Goal: Task Accomplishment & Management: Use online tool/utility

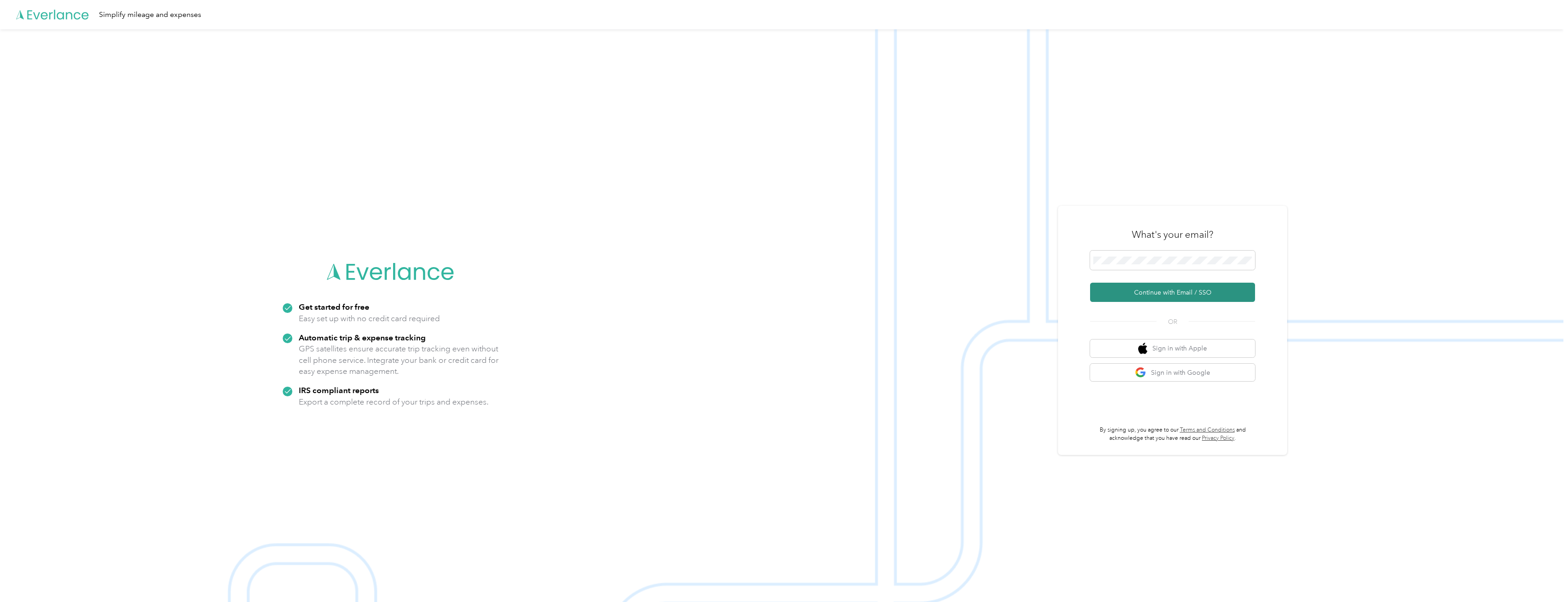
click at [1204, 293] on button "Continue with Email / SSO" at bounding box center [1172, 292] width 165 height 19
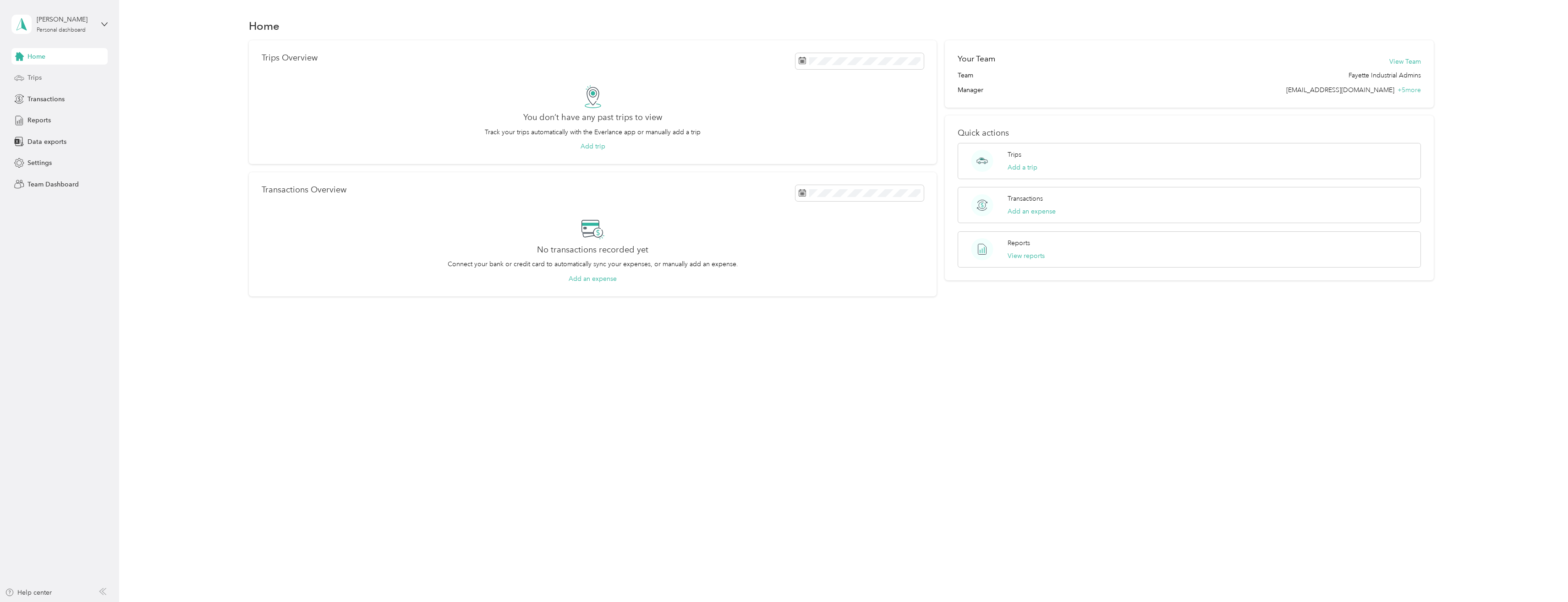
click at [32, 79] on span "Trips" at bounding box center [34, 78] width 14 height 10
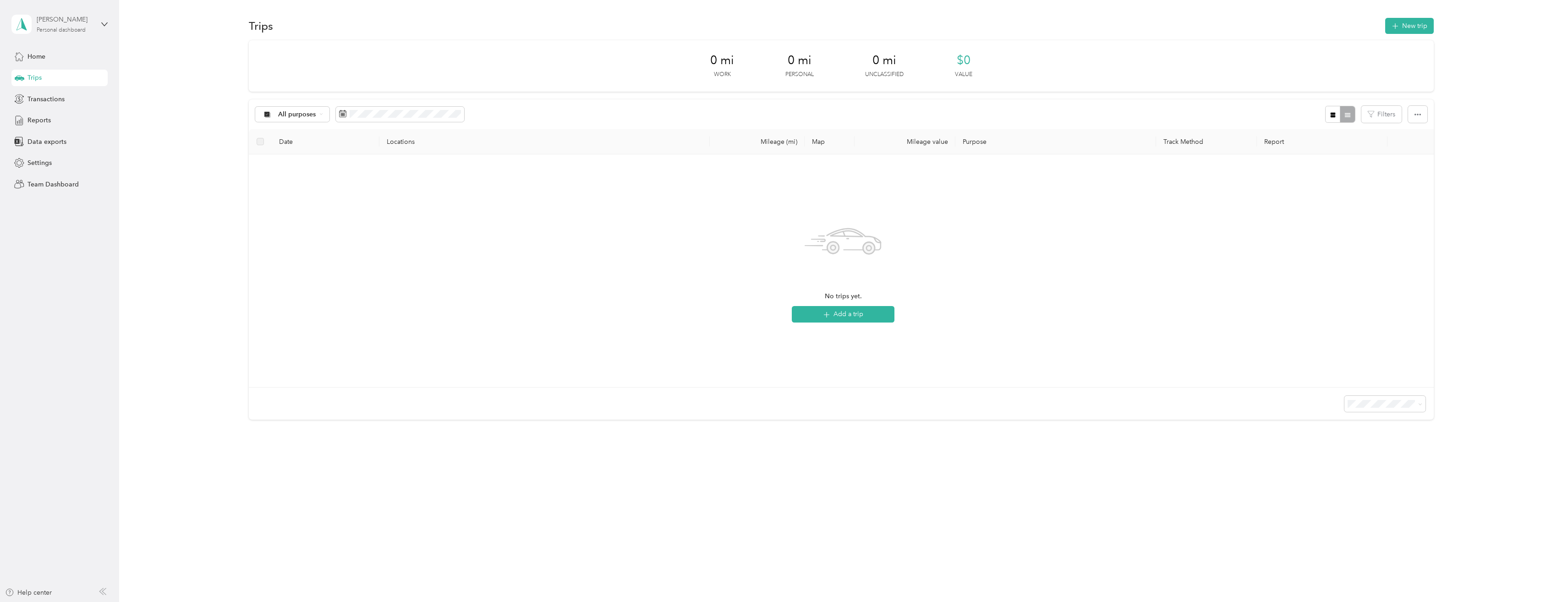
click at [52, 28] on div "Personal dashboard" at bounding box center [61, 30] width 49 height 5
click at [49, 77] on div "Team dashboard" at bounding box center [108, 72] width 180 height 16
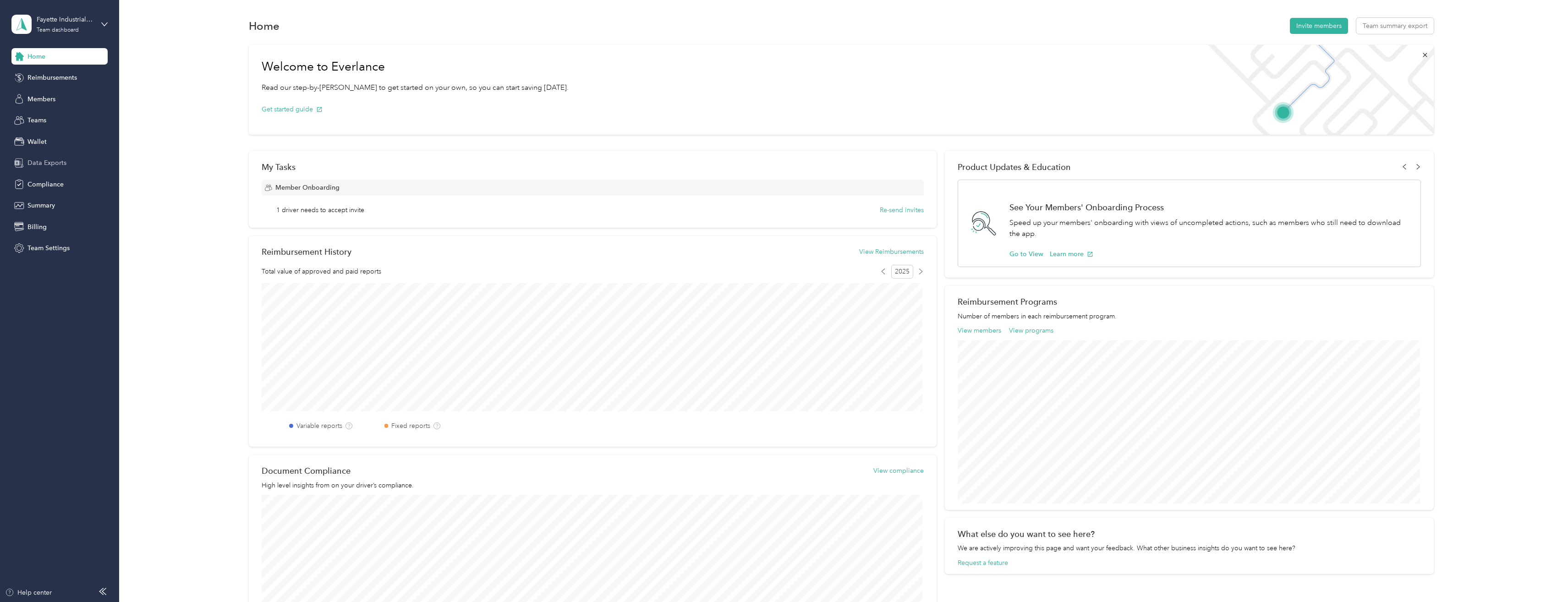
click at [40, 165] on span "Data Exports" at bounding box center [47, 163] width 39 height 10
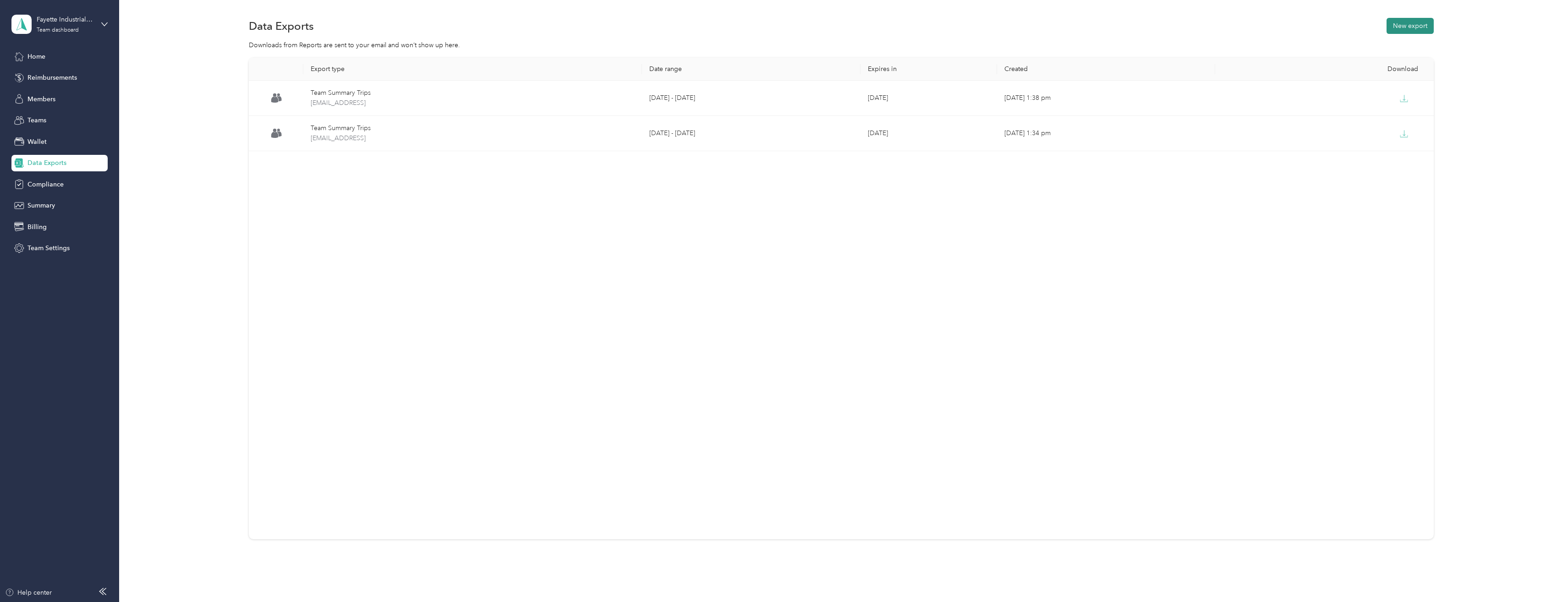
click at [1393, 26] on button "New export" at bounding box center [1410, 26] width 47 height 16
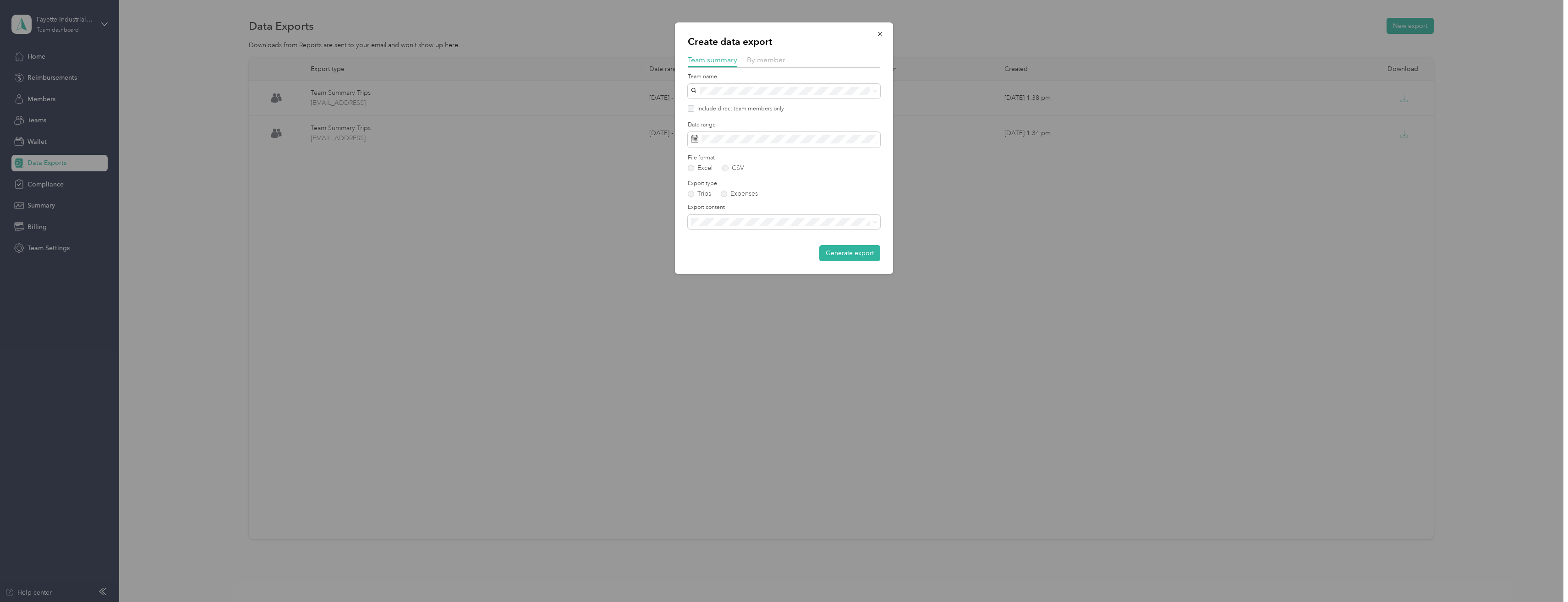
click at [866, 160] on label "File format" at bounding box center [784, 158] width 192 height 9
click at [760, 281] on div "29" at bounding box center [760, 281] width 12 height 12
click at [805, 192] on div "Trips Expenses" at bounding box center [784, 194] width 192 height 7
click at [791, 227] on span at bounding box center [784, 222] width 192 height 15
click at [742, 251] on span "Summary and full trips list" at bounding box center [730, 250] width 73 height 8
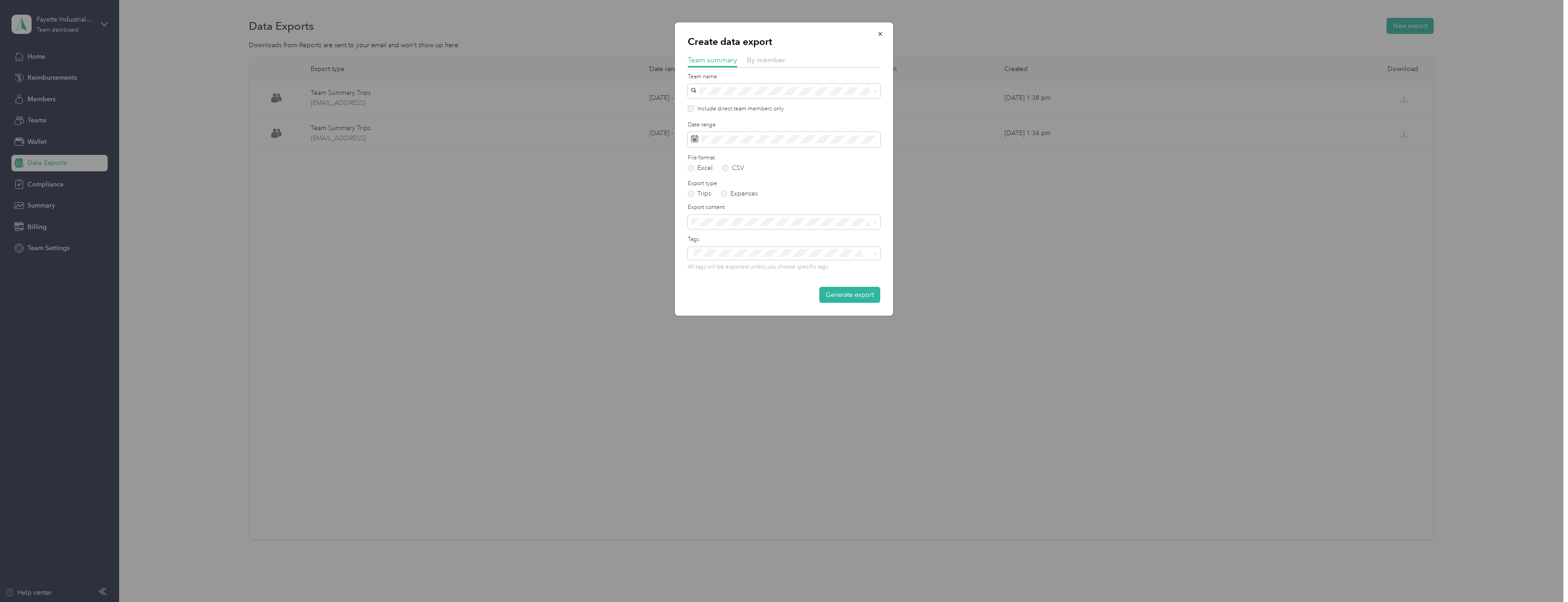
click at [815, 188] on div "Export type Trips Expenses" at bounding box center [784, 188] width 192 height 18
click at [847, 295] on button "Generate export" at bounding box center [850, 295] width 61 height 16
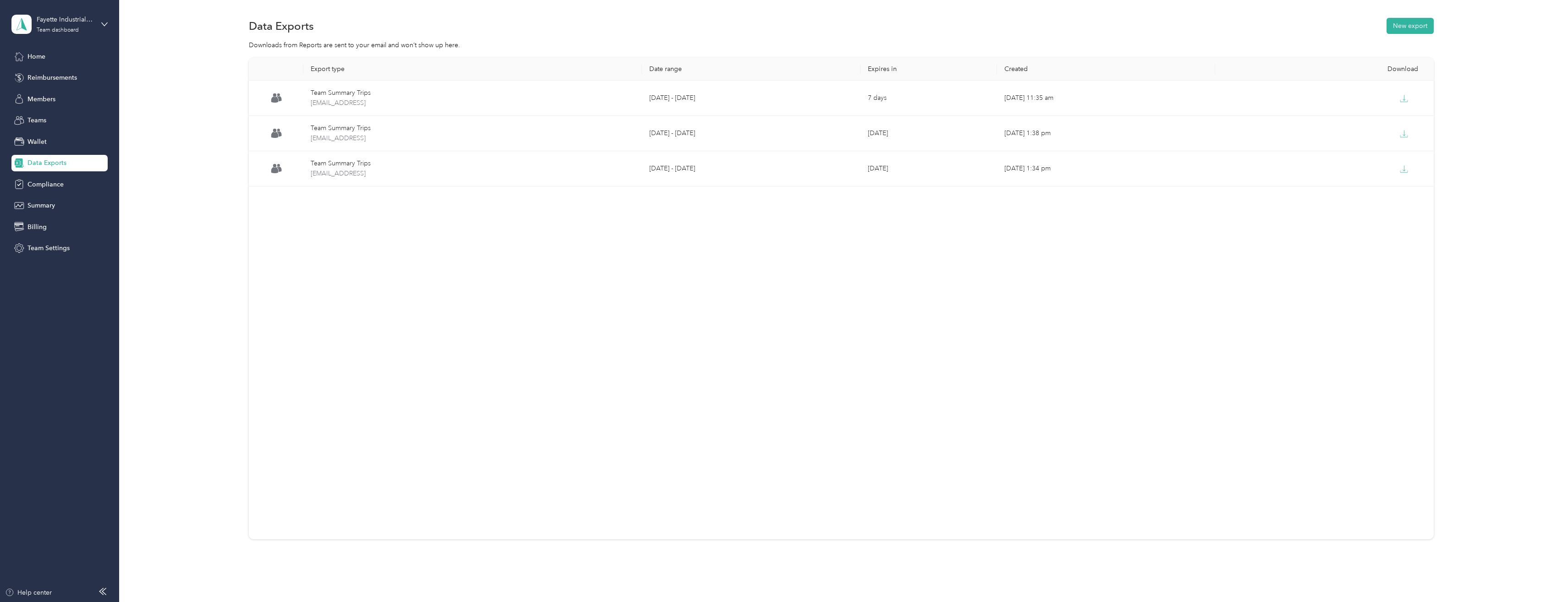
click at [195, 58] on div "Export type Date range Expires in Created Download Team Summary Trips team-summ…" at bounding box center [842, 315] width 1422 height 514
